Goal: Task Accomplishment & Management: Use online tool/utility

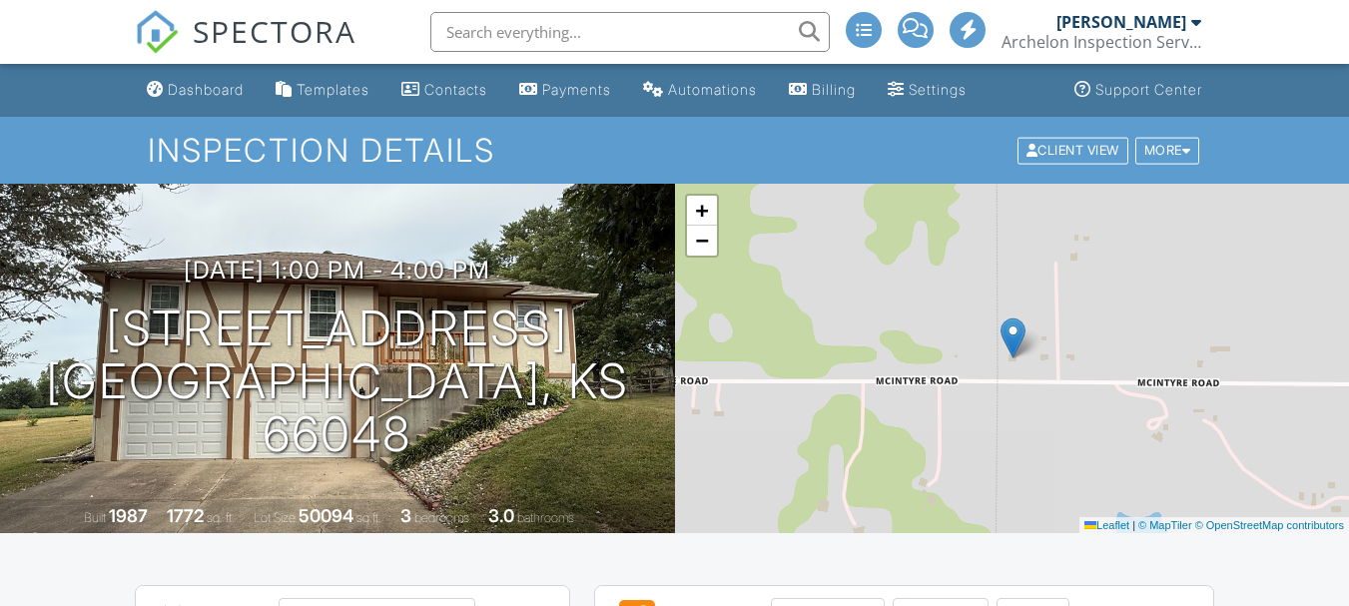
click at [208, 85] on div "Dashboard" at bounding box center [206, 89] width 76 height 17
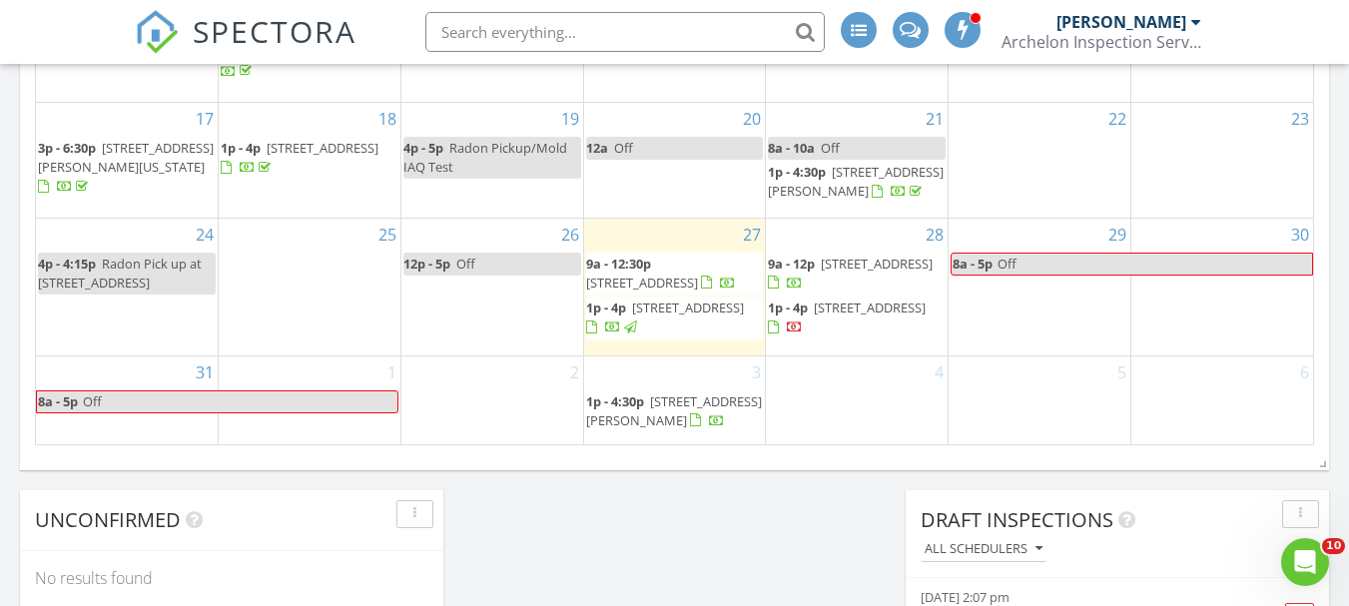
scroll to position [1398, 0]
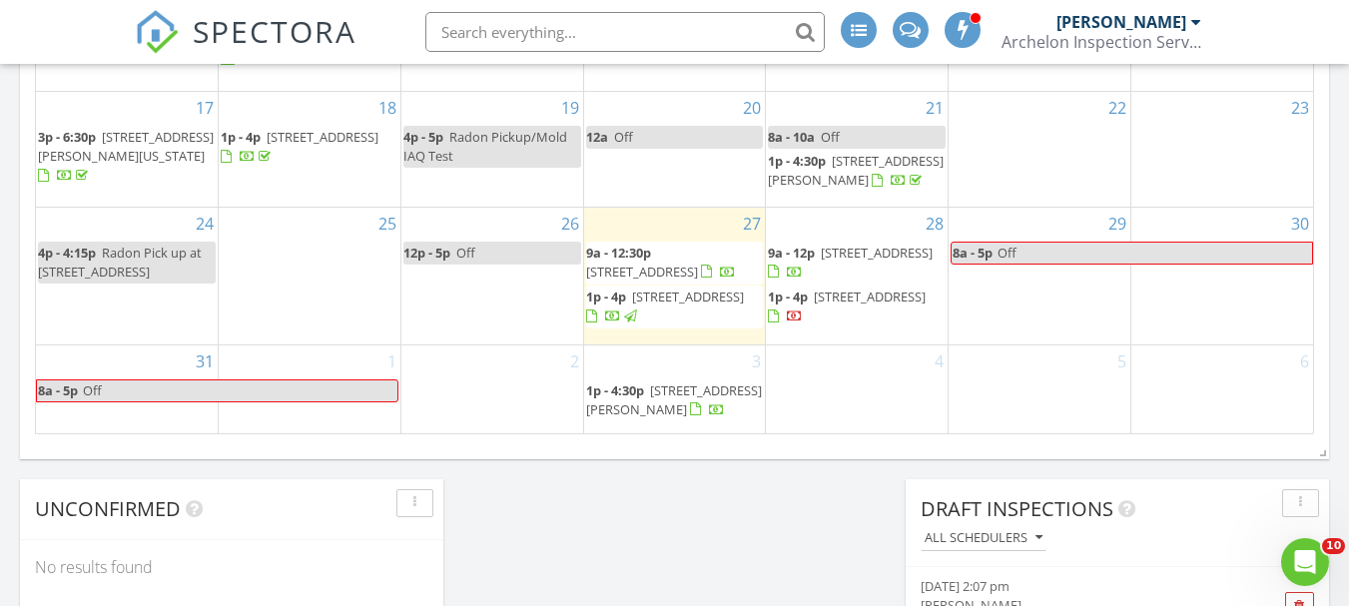
click at [684, 271] on span "214 N Mc Gee St, Tonganoxie 66086" at bounding box center [642, 272] width 112 height 18
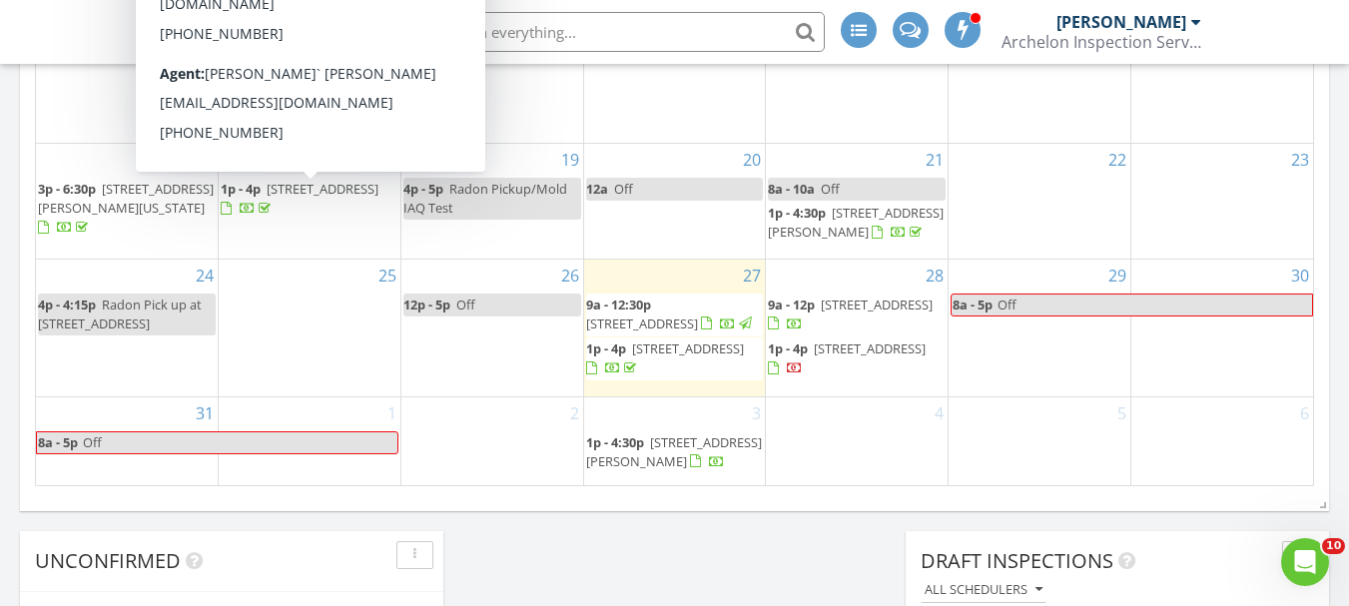
scroll to position [1398, 0]
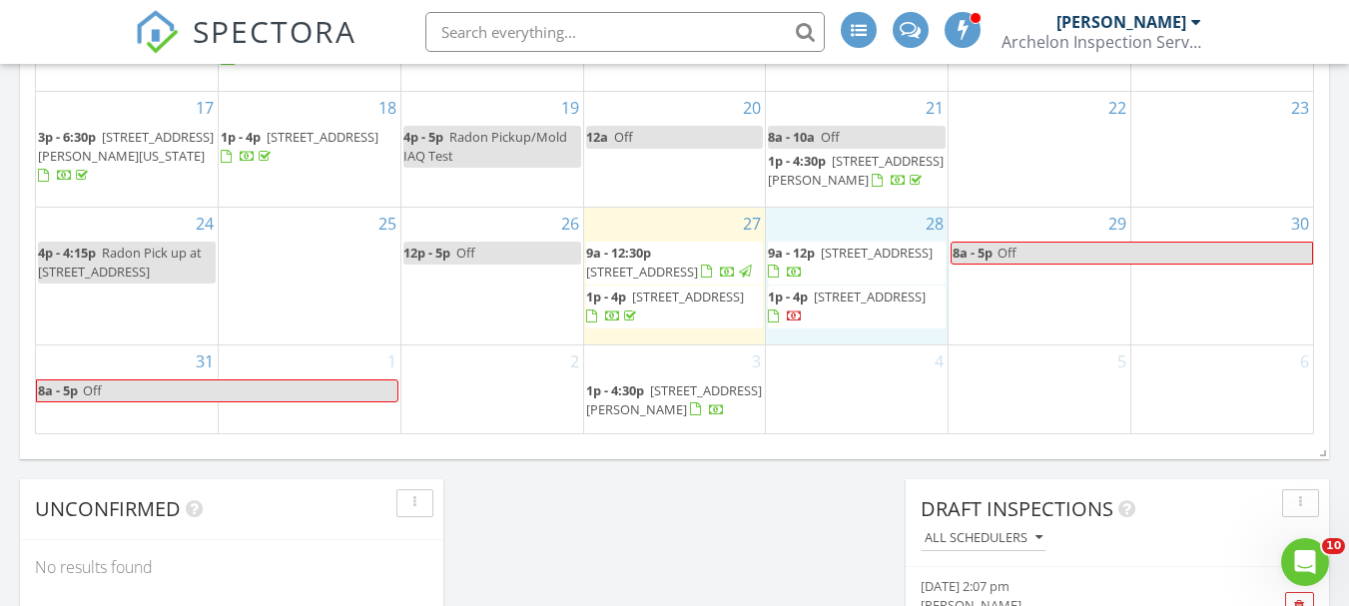
click at [846, 240] on div "28 9a - 12p 508 S Willow St, Ottawa 66067 1p - 4p 210 N 6th Terrace, Louisburg …" at bounding box center [857, 276] width 182 height 137
